Goal: Find specific page/section

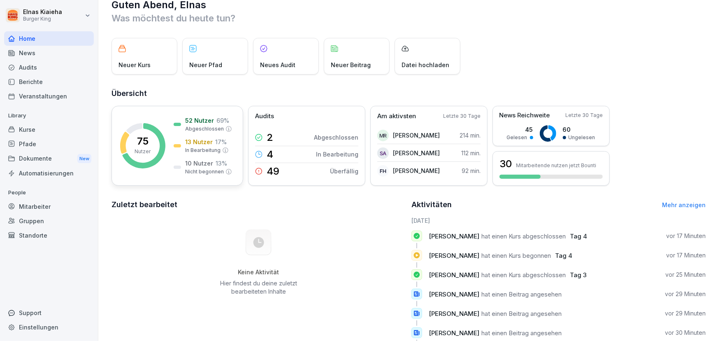
scroll to position [4, 0]
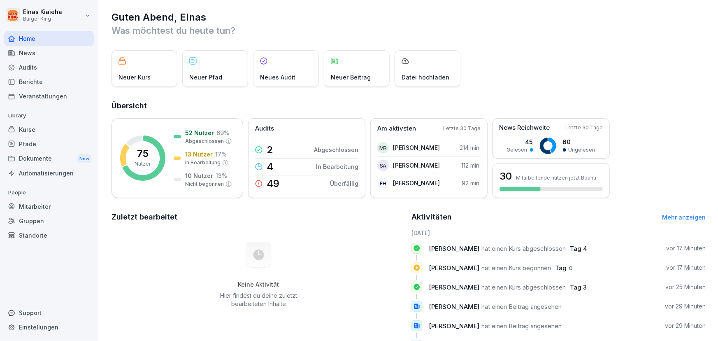
click at [41, 85] on div "Berichte" at bounding box center [49, 81] width 90 height 14
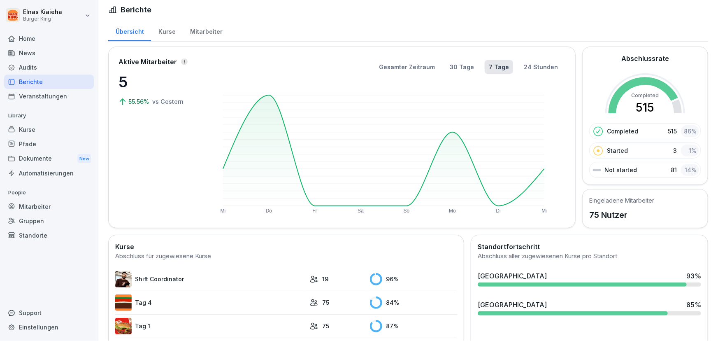
click at [39, 81] on div "Berichte" at bounding box center [49, 81] width 90 height 14
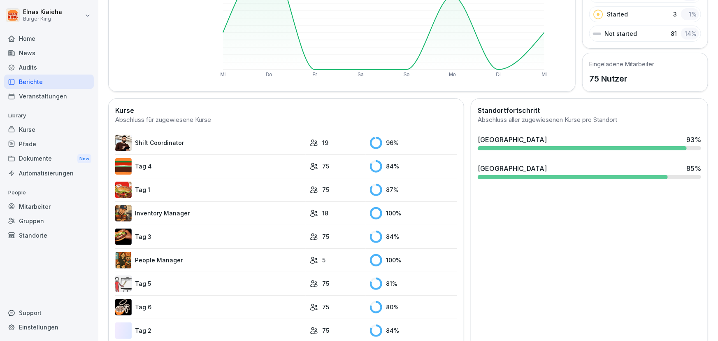
scroll to position [153, 0]
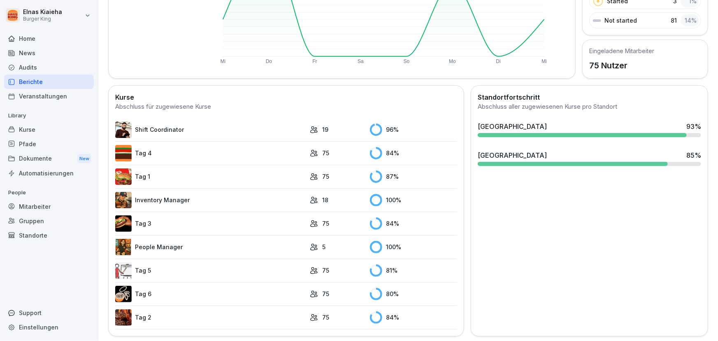
click at [148, 267] on link "Tag 5" at bounding box center [210, 270] width 190 height 16
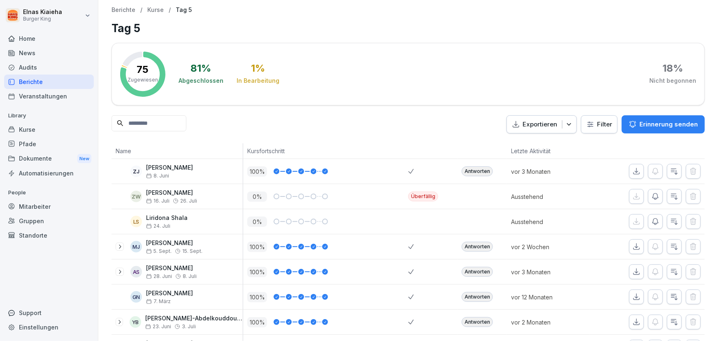
click at [597, 128] on html "Elnas Kiaieha Burger King Home News Audits Berichte Veranstaltungen Library Kur…" at bounding box center [359, 170] width 718 height 341
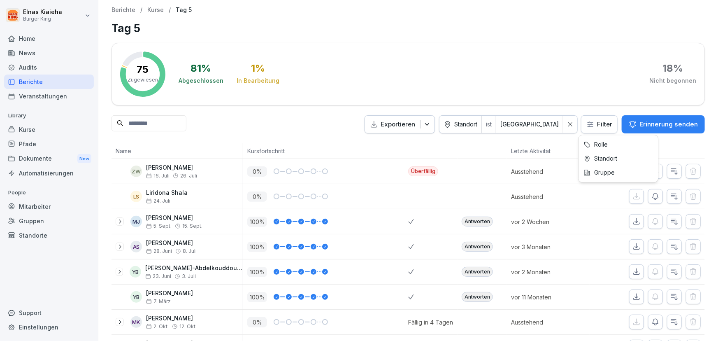
click at [588, 127] on html "Elnas Kiaieha Burger King Home News Audits Berichte Veranstaltungen Library Kur…" at bounding box center [359, 170] width 718 height 341
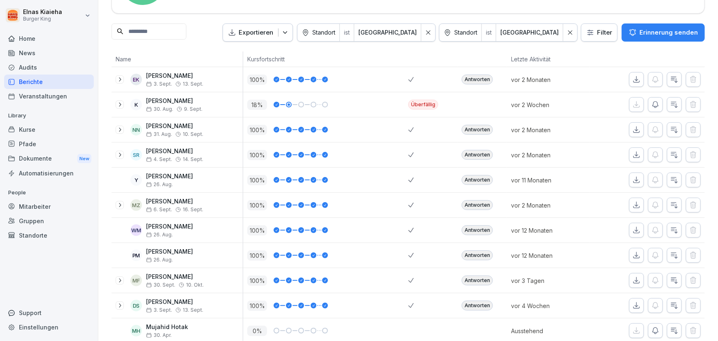
scroll to position [111, 0]
